Goal: Browse casually

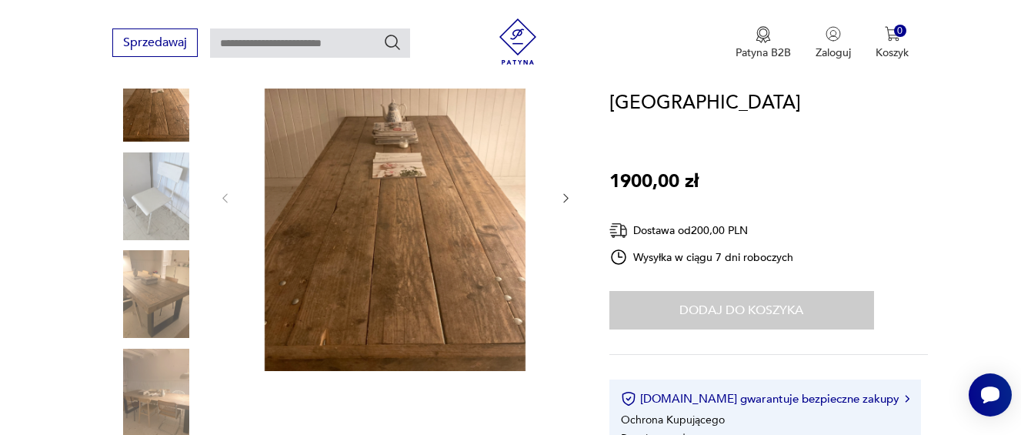
click at [564, 198] on icon "button" at bounding box center [566, 198] width 13 height 13
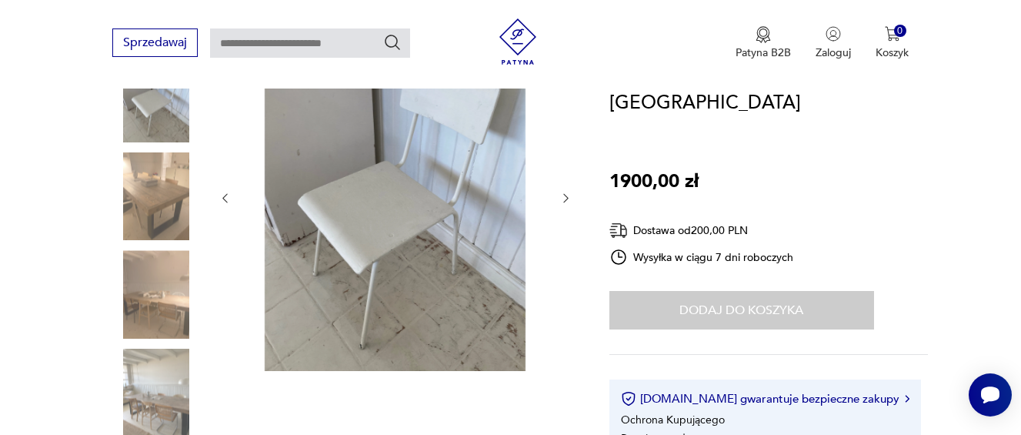
click at [564, 198] on icon "button" at bounding box center [566, 198] width 13 height 13
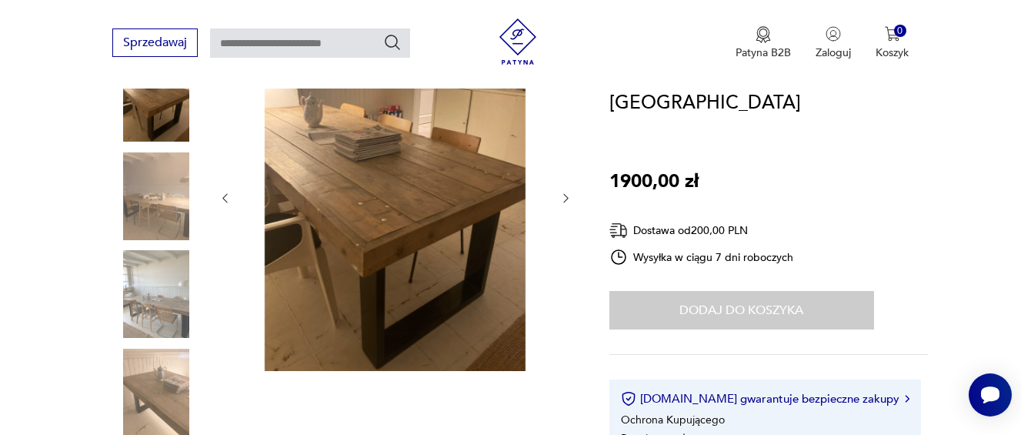
click at [564, 198] on icon "button" at bounding box center [566, 198] width 13 height 13
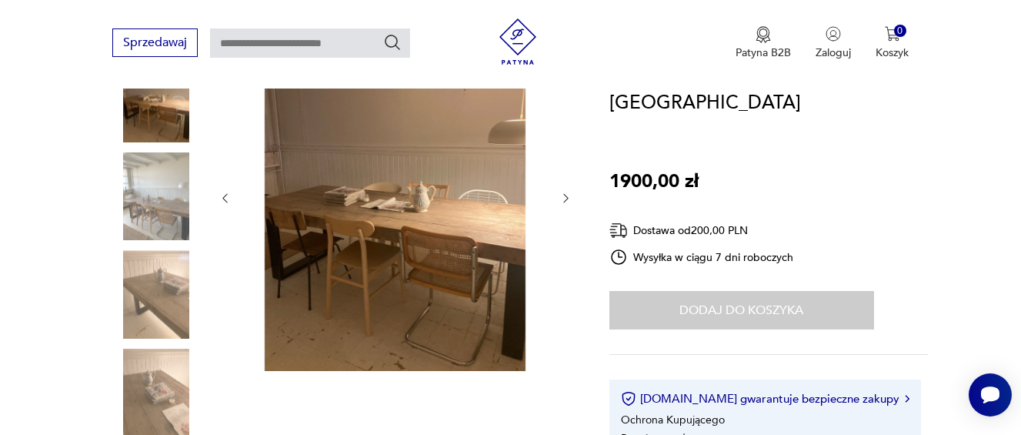
click at [564, 198] on icon "button" at bounding box center [566, 198] width 13 height 13
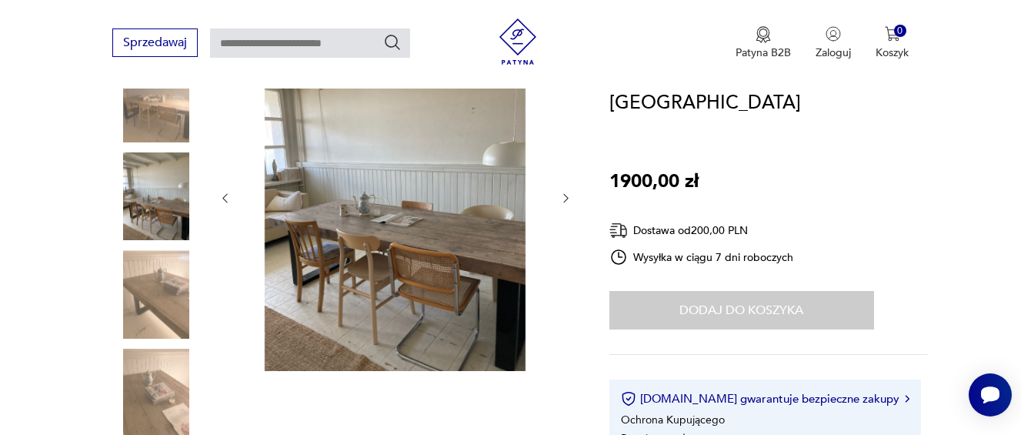
click at [564, 198] on icon "button" at bounding box center [566, 198] width 13 height 13
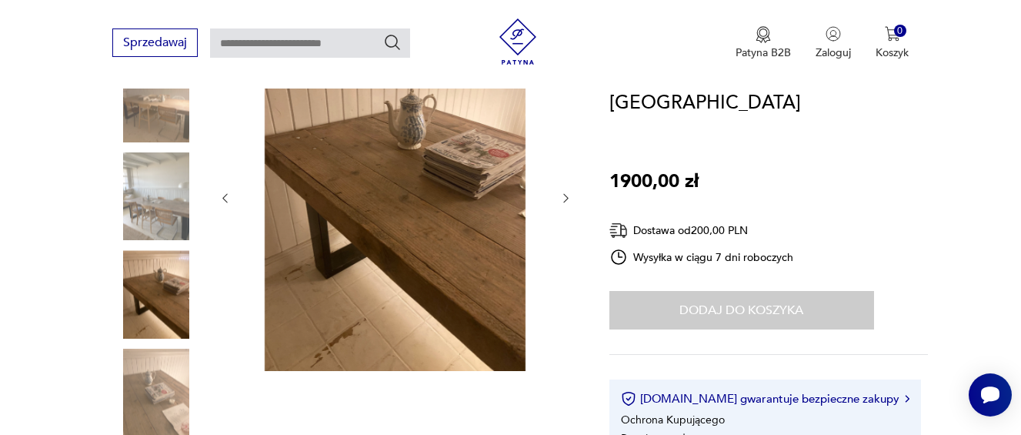
click at [564, 198] on icon "button" at bounding box center [566, 198] width 13 height 13
